Goal: Information Seeking & Learning: Learn about a topic

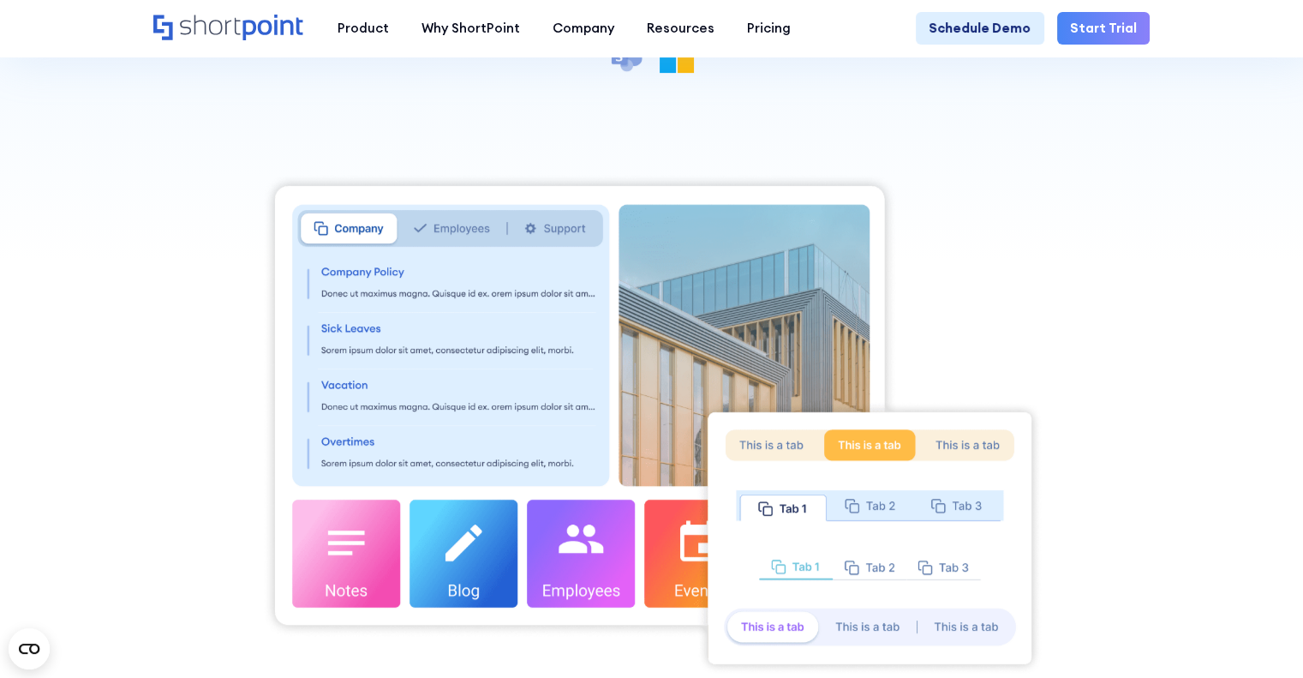
scroll to position [343, 0]
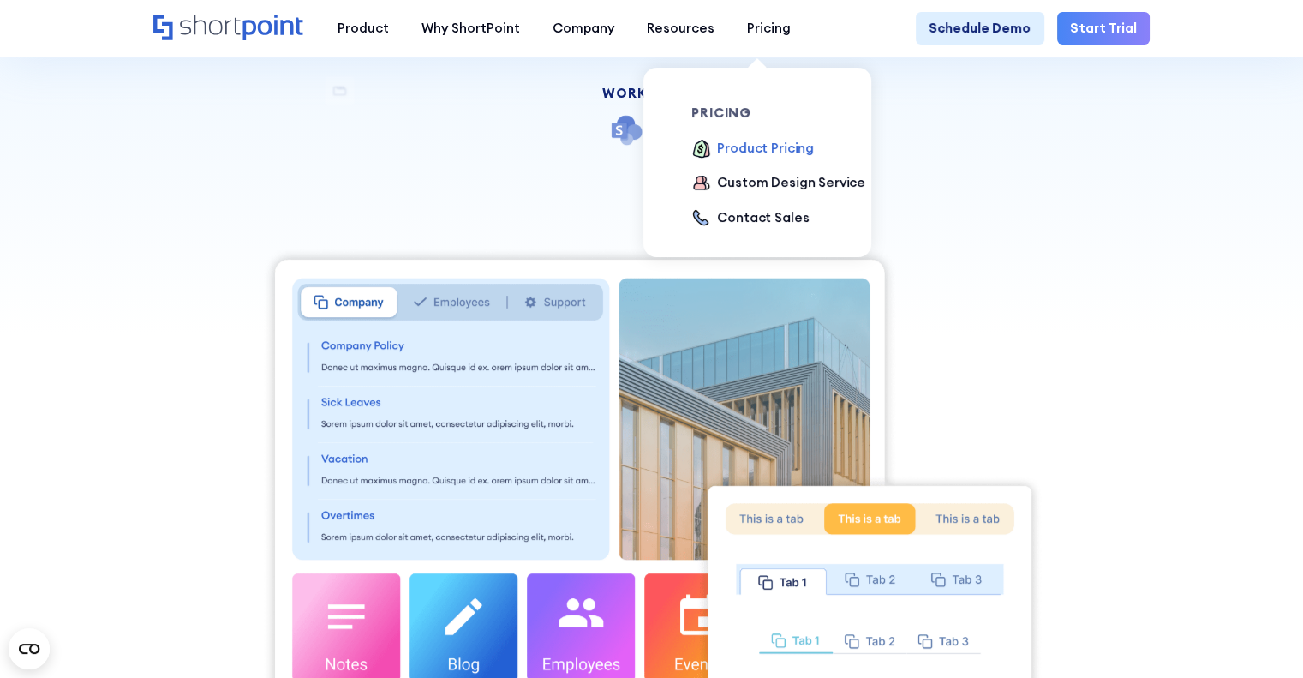
click at [745, 155] on div "Product Pricing" at bounding box center [765, 149] width 97 height 20
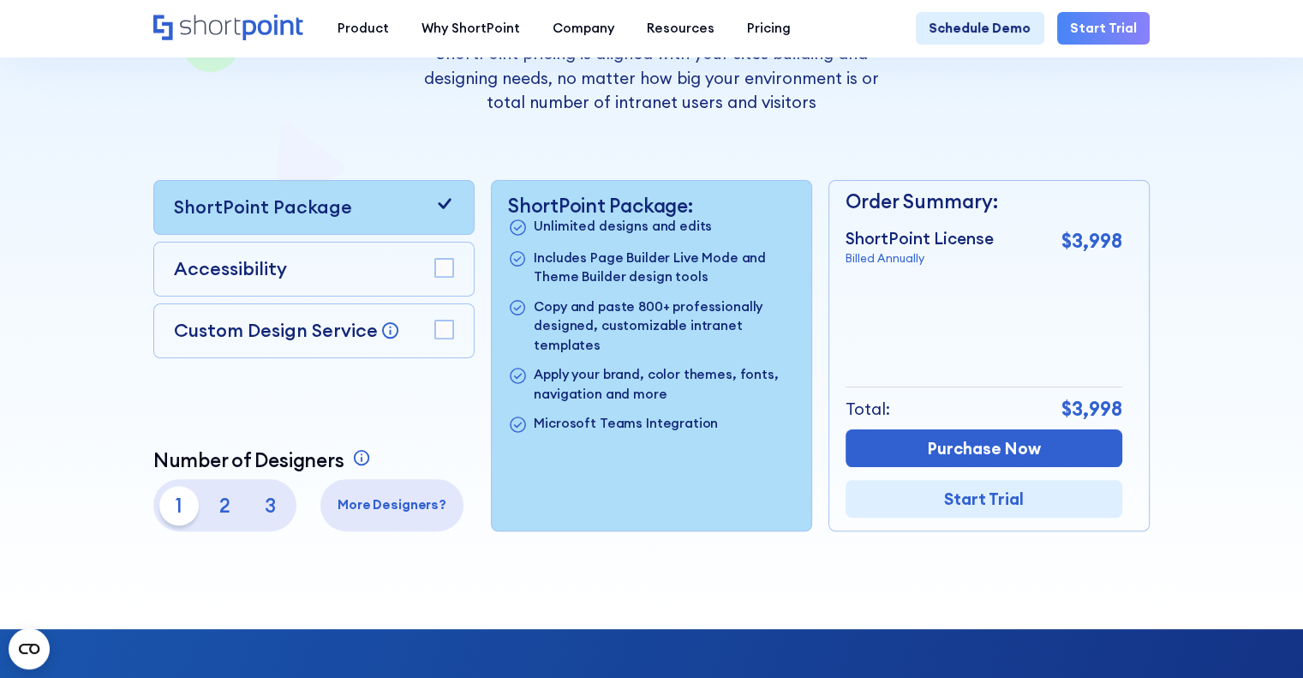
scroll to position [428, 0]
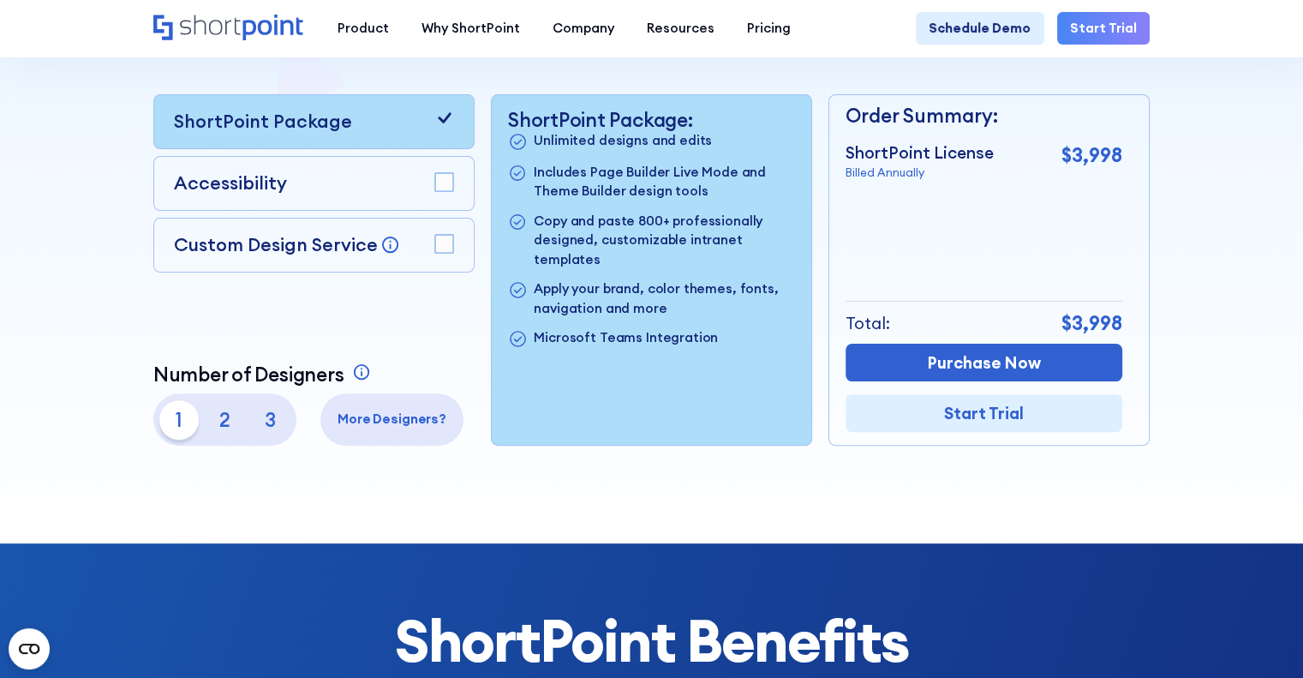
click at [346, 427] on p "More Designers?" at bounding box center [392, 419] width 130 height 20
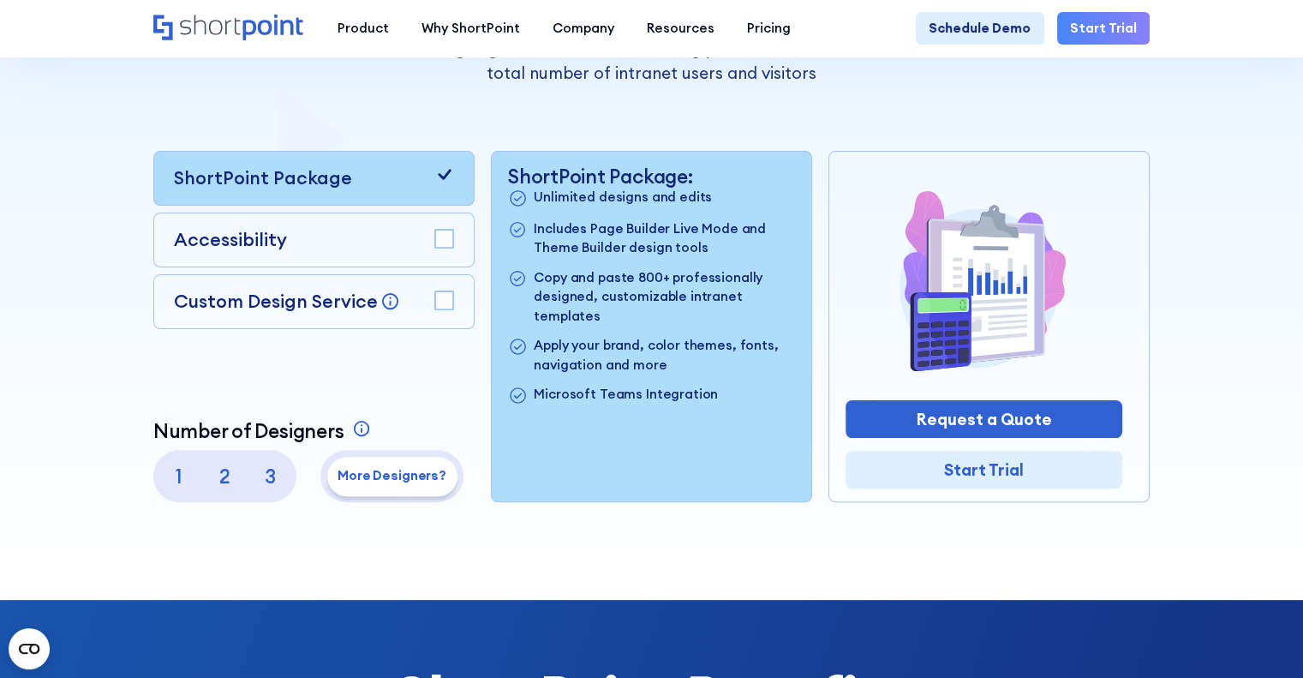
scroll to position [343, 0]
